Goal: Navigation & Orientation: Find specific page/section

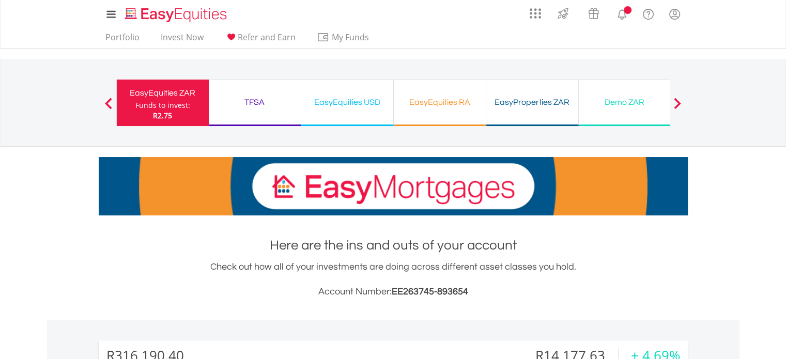
scroll to position [99, 196]
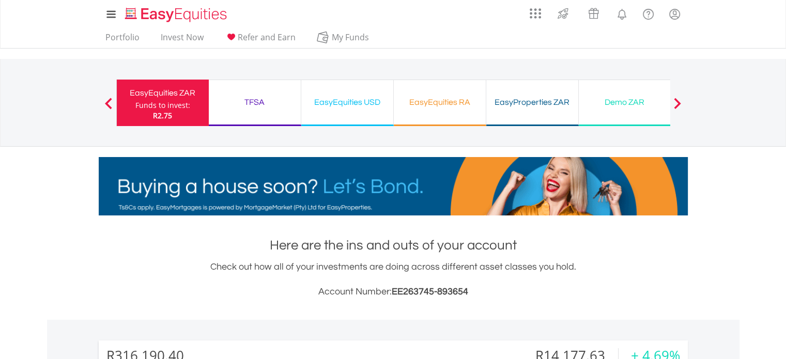
click at [284, 103] on div "TFSA" at bounding box center [255, 102] width 80 height 14
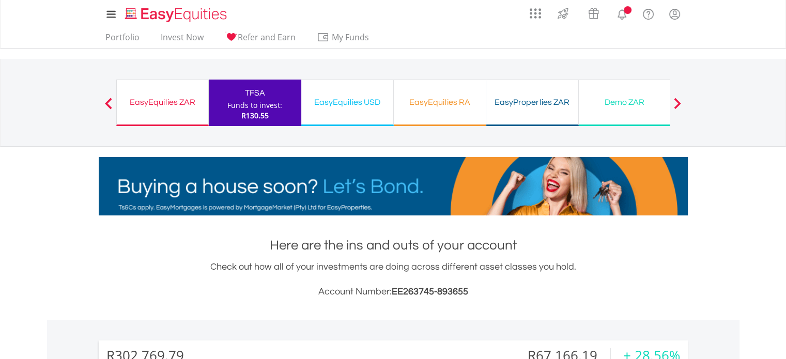
scroll to position [99, 196]
click at [181, 105] on div "EasyEquities ZAR" at bounding box center [162, 102] width 79 height 14
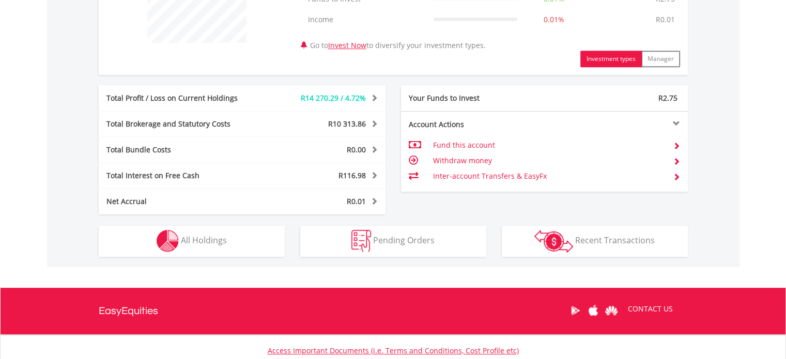
scroll to position [459, 0]
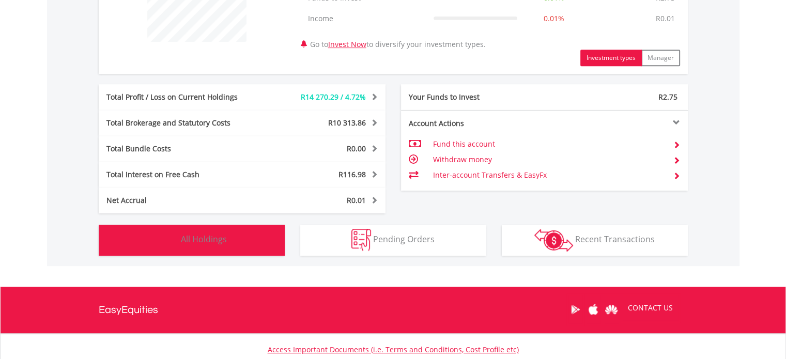
click at [205, 250] on button "Holdings All Holdings" at bounding box center [192, 240] width 186 height 31
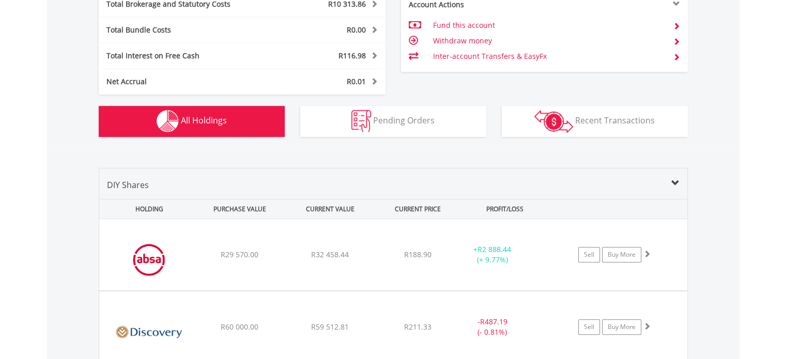
scroll to position [628, 0]
